Goal: Transaction & Acquisition: Purchase product/service

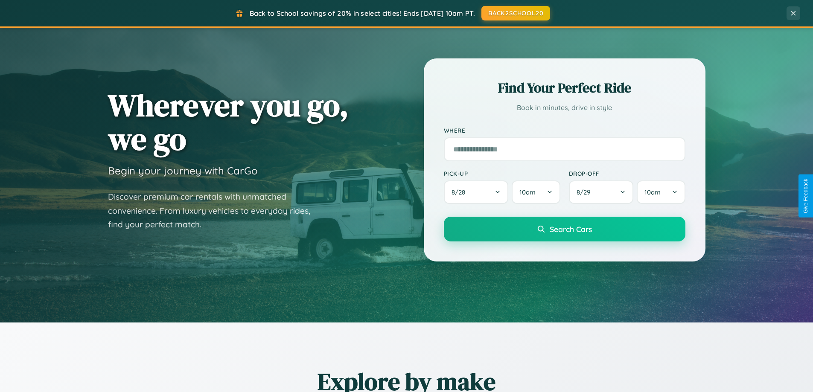
scroll to position [368, 0]
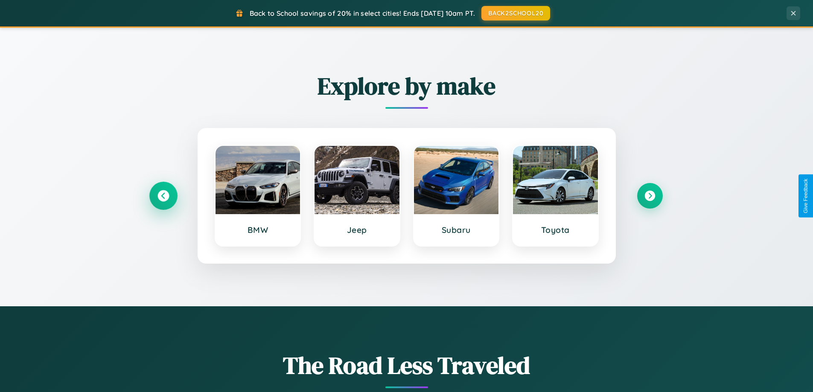
click at [163, 196] on icon at bounding box center [164, 196] width 12 height 12
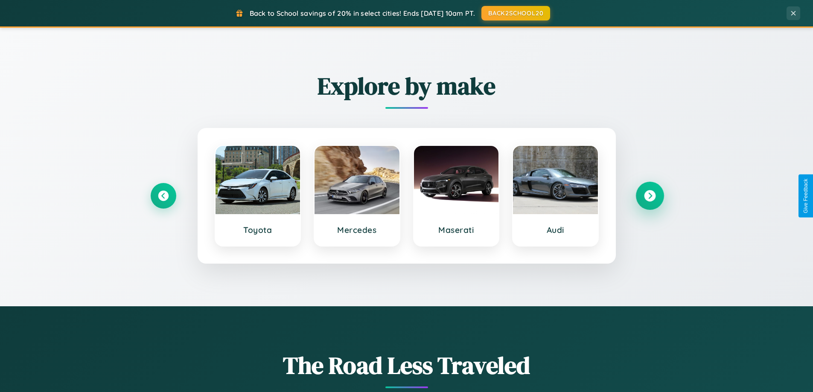
click at [650, 196] on icon at bounding box center [650, 196] width 12 height 12
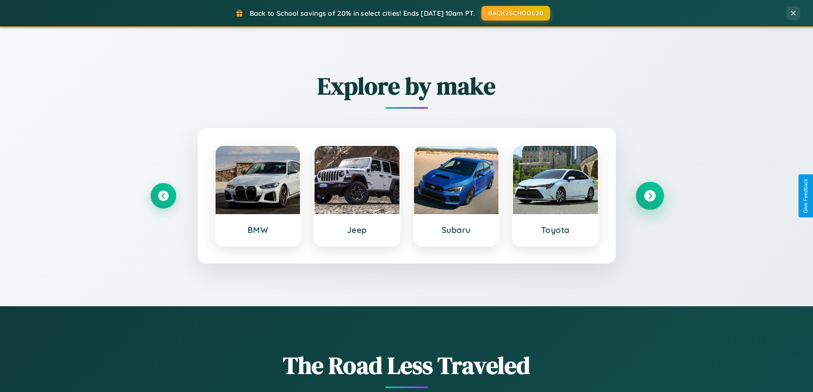
click at [650, 196] on icon at bounding box center [650, 196] width 12 height 12
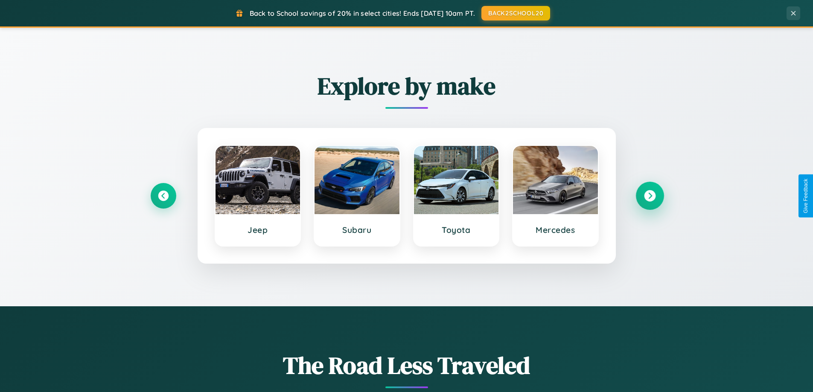
click at [650, 196] on icon at bounding box center [650, 196] width 12 height 12
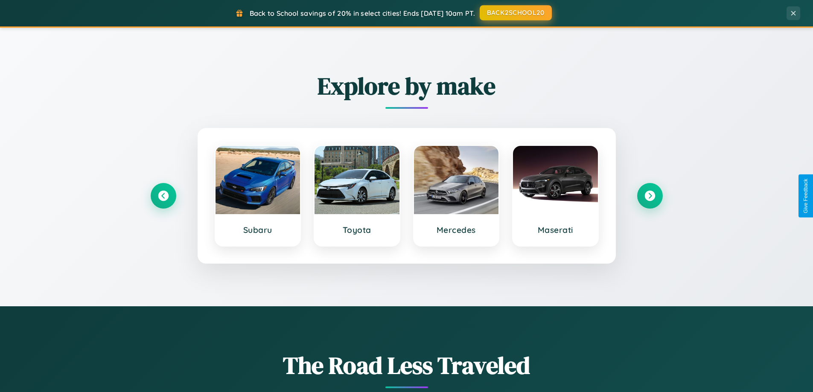
click at [515, 13] on button "BACK2SCHOOL20" at bounding box center [516, 12] width 72 height 15
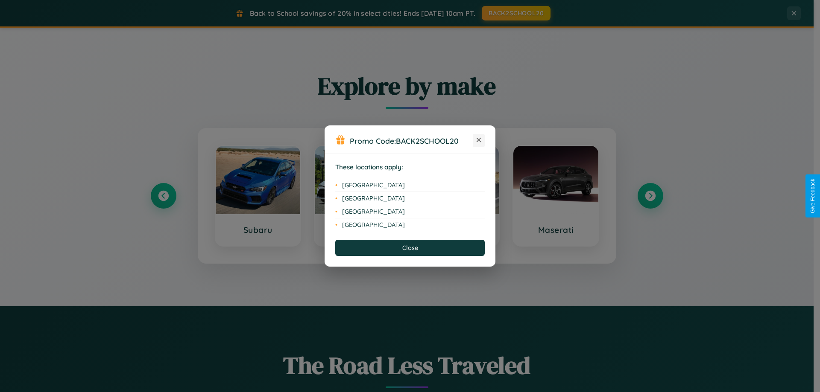
click at [478, 140] on icon at bounding box center [478, 140] width 5 height 5
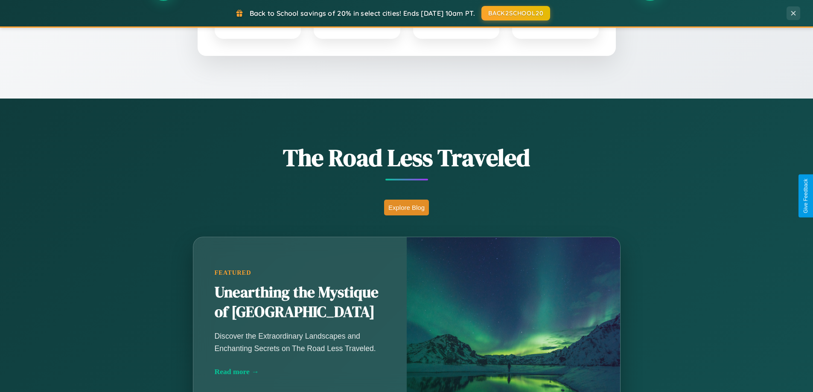
scroll to position [587, 0]
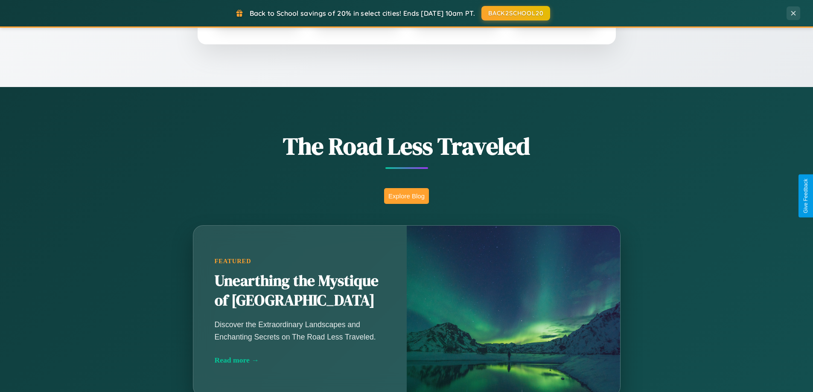
click at [406, 196] on button "Explore Blog" at bounding box center [406, 196] width 45 height 16
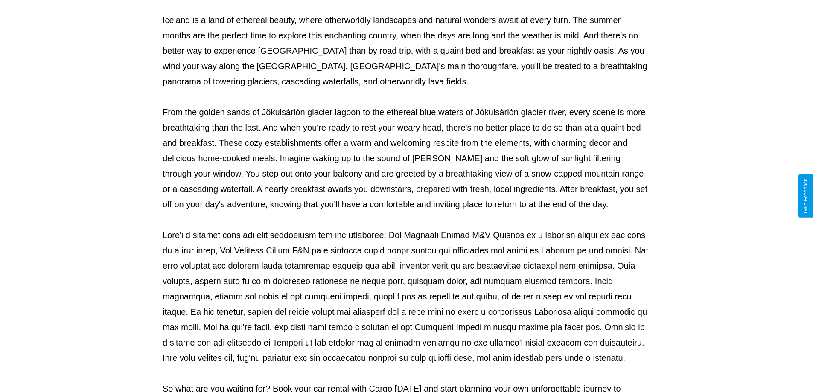
scroll to position [276, 0]
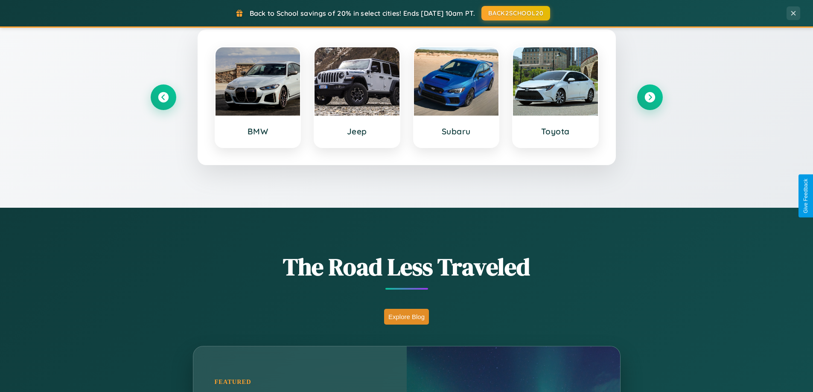
scroll to position [368, 0]
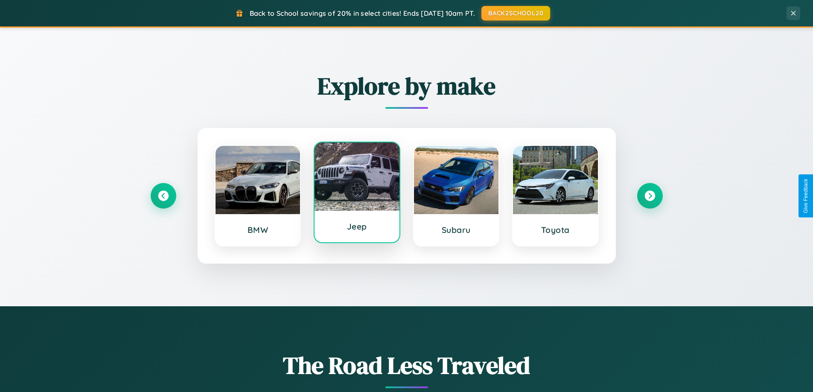
click at [357, 193] on div at bounding box center [357, 177] width 85 height 68
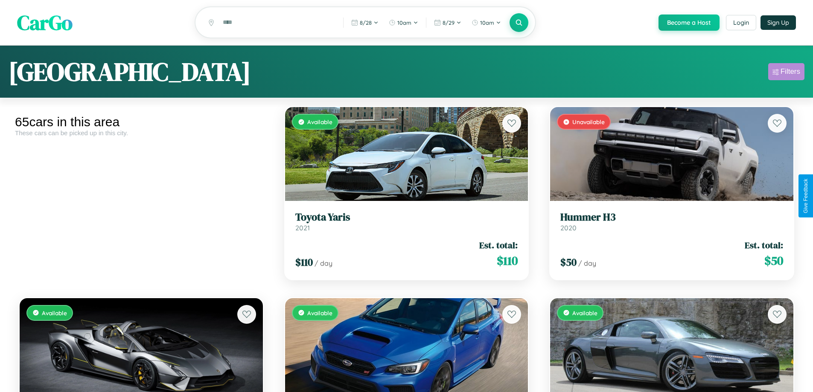
click at [786, 73] on div "Filters" at bounding box center [791, 71] width 20 height 9
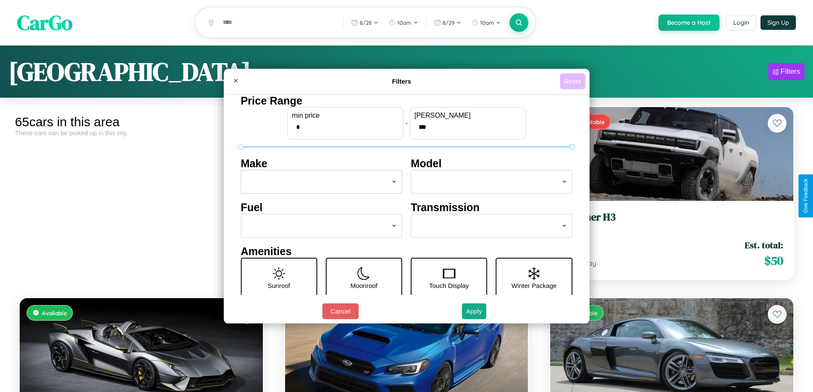
click at [574, 81] on button "Reset" at bounding box center [572, 81] width 25 height 16
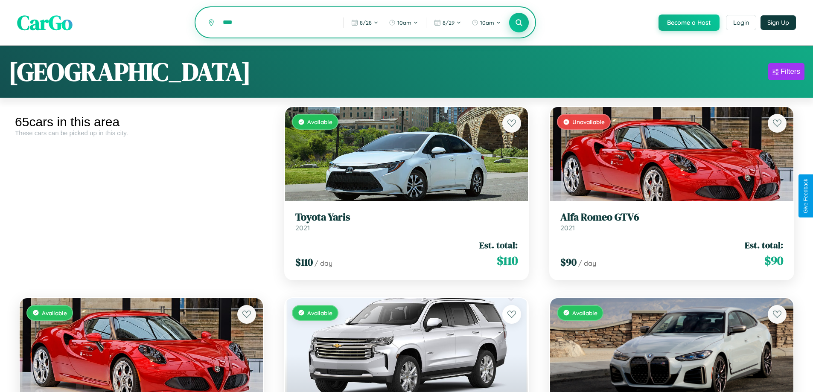
type input "****"
click at [519, 23] on icon at bounding box center [519, 22] width 8 height 8
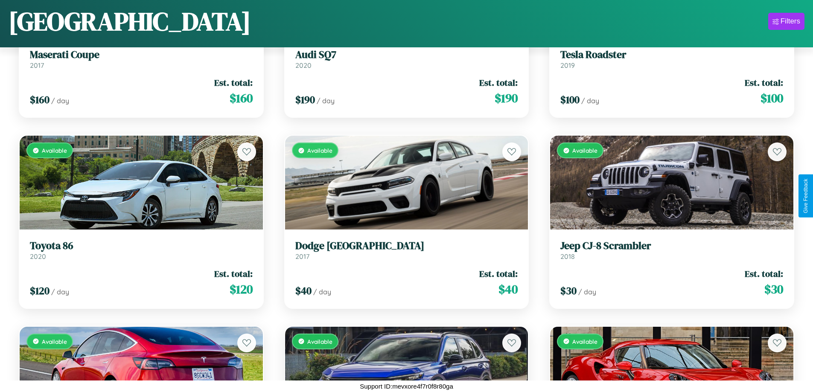
scroll to position [1267, 0]
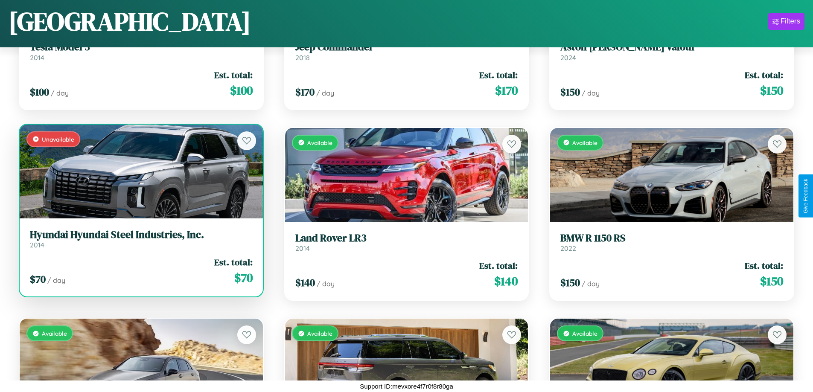
click at [140, 241] on h3 "Hyundai Hyundai Steel Industries, Inc." at bounding box center [141, 235] width 223 height 12
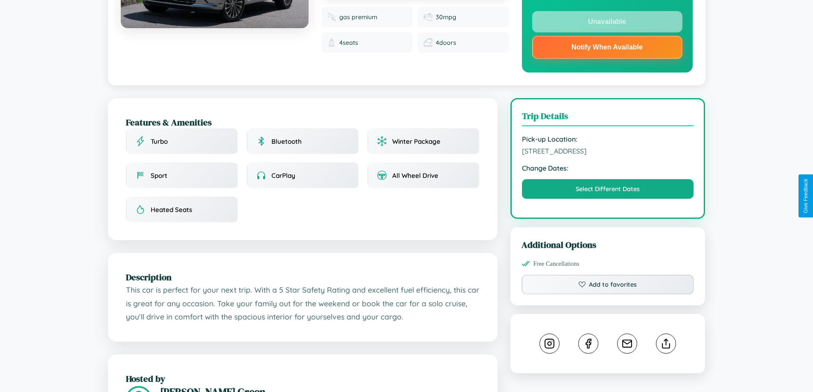
scroll to position [248, 0]
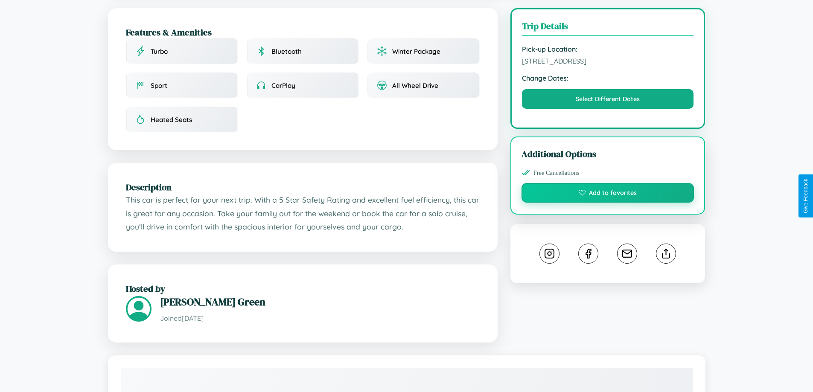
click at [608, 195] on button "Add to favorites" at bounding box center [608, 193] width 173 height 20
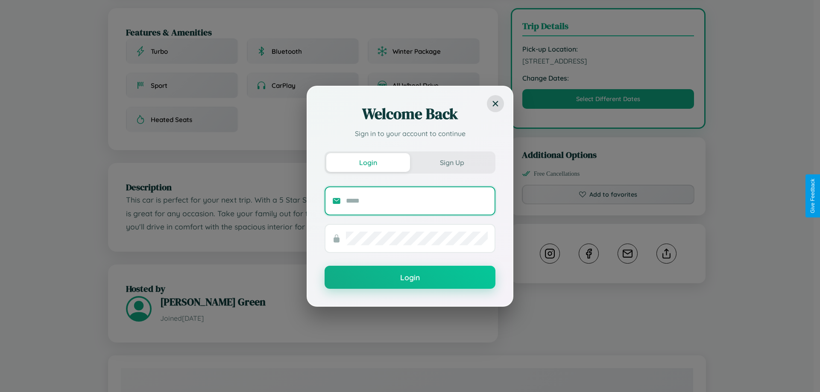
click at [417, 201] on input "text" at bounding box center [417, 201] width 142 height 14
type input "**********"
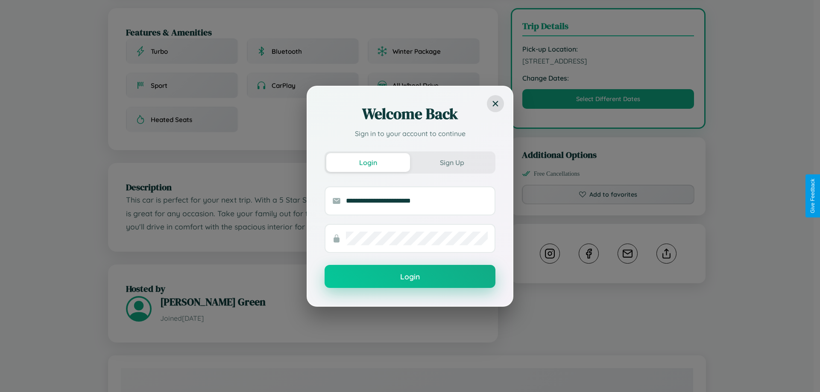
click at [410, 277] on button "Login" at bounding box center [409, 276] width 171 height 23
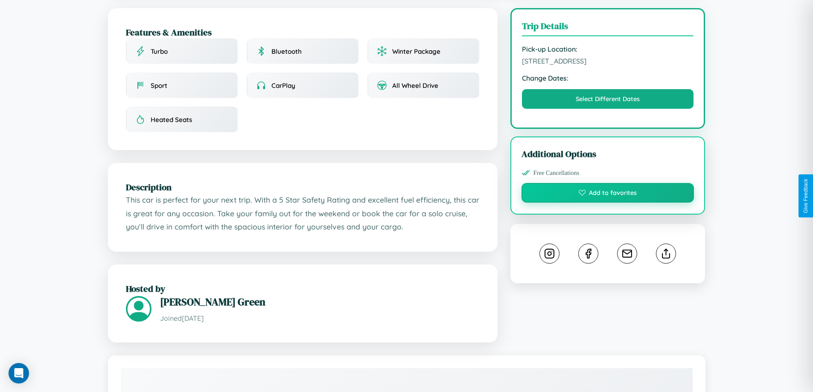
click at [608, 196] on button "Add to favorites" at bounding box center [608, 193] width 173 height 20
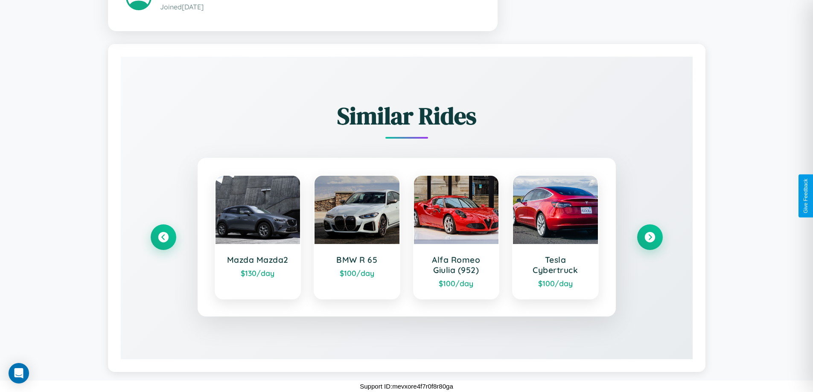
scroll to position [561, 0]
click at [650, 237] on icon at bounding box center [650, 237] width 12 height 12
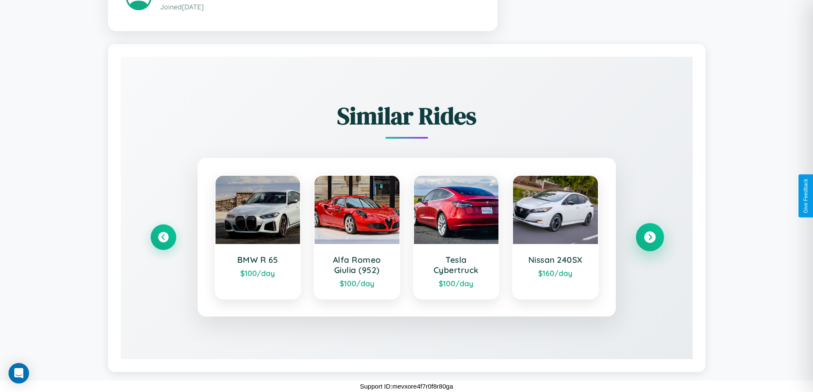
click at [650, 237] on icon at bounding box center [650, 237] width 12 height 12
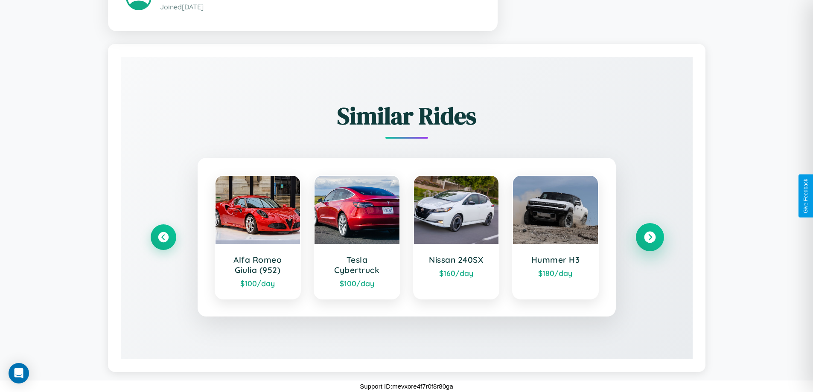
click at [650, 237] on icon at bounding box center [650, 237] width 12 height 12
